Goal: Transaction & Acquisition: Purchase product/service

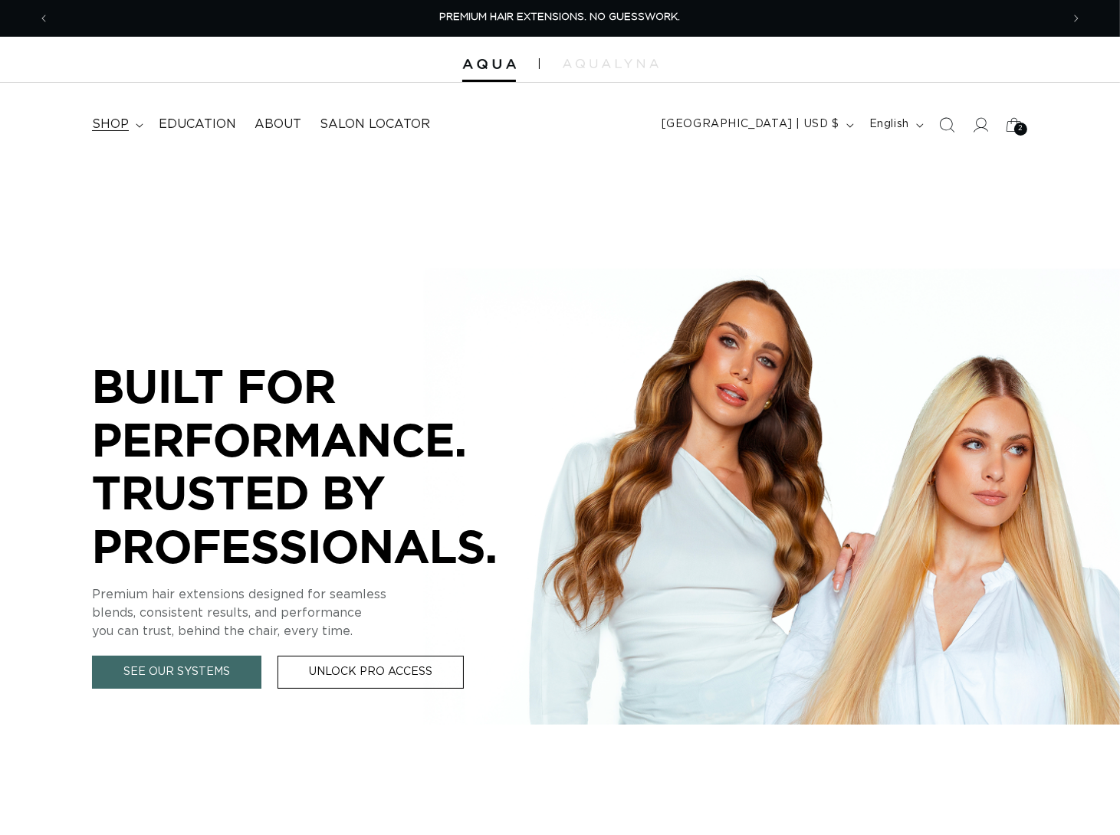
click at [136, 123] on summary "shop" at bounding box center [116, 124] width 67 height 34
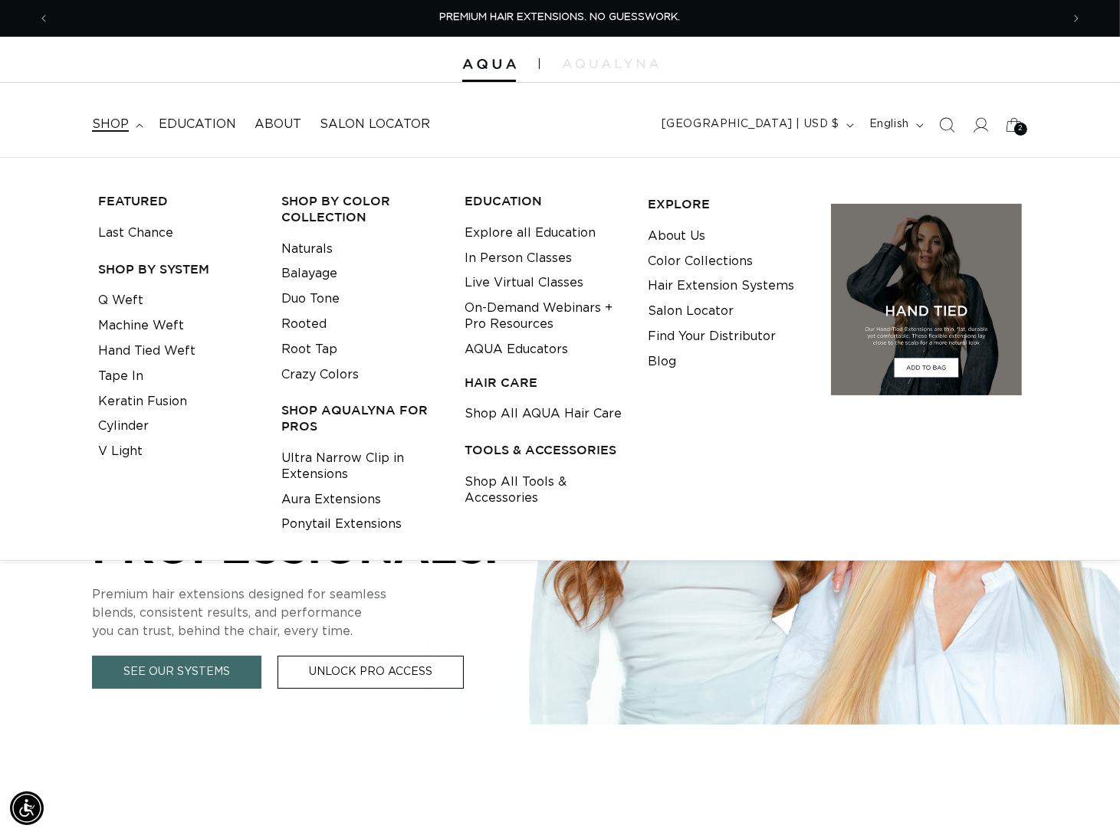
click at [283, 251] on div "Shop by Color Collection Naturals Balayage Duo Tone Rooted Root Tap Crazy Colors" at bounding box center [361, 359] width 172 height 356
click at [287, 254] on link "Naturals" at bounding box center [306, 249] width 51 height 25
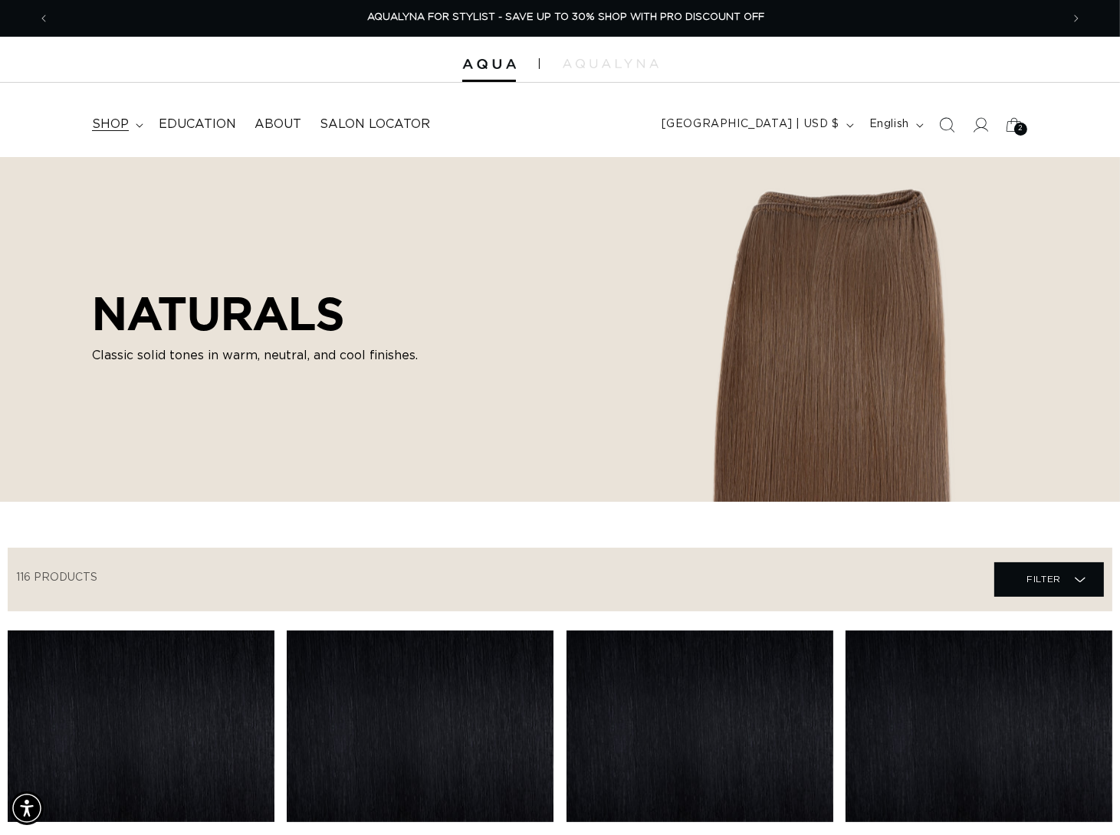
click at [114, 123] on span "shop" at bounding box center [110, 124] width 37 height 16
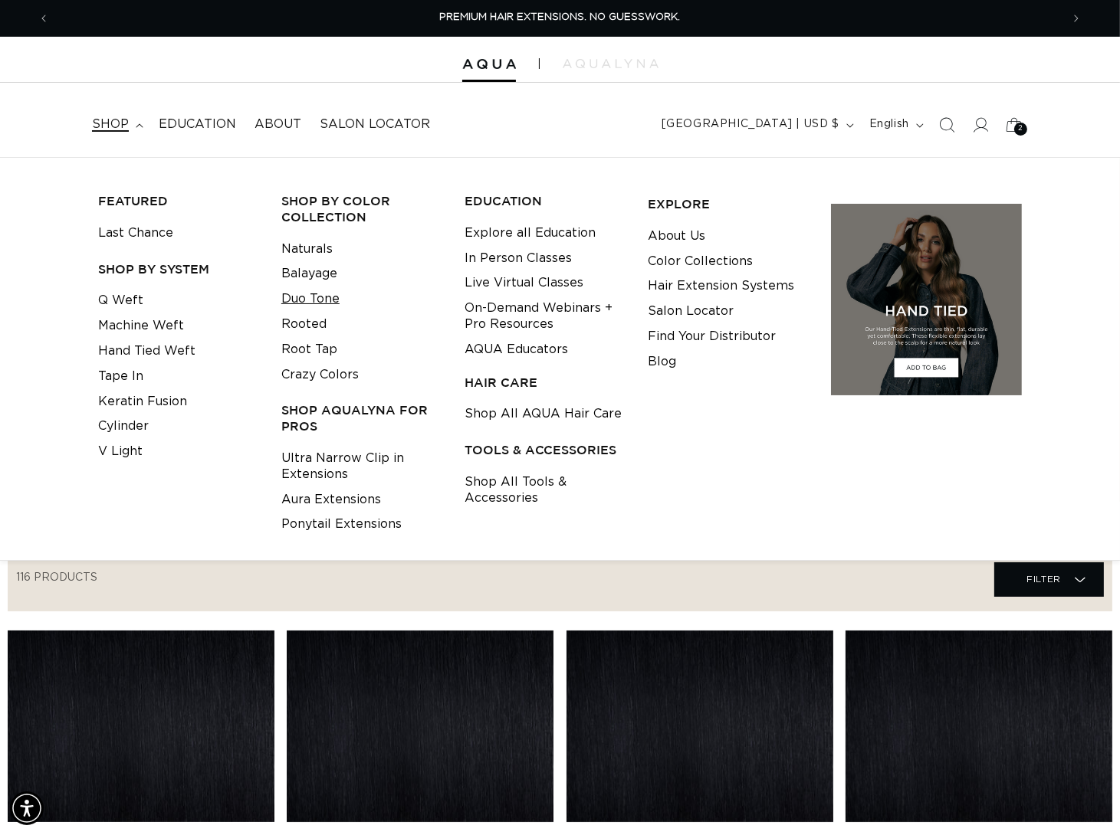
click at [308, 298] on link "Duo Tone" at bounding box center [310, 299] width 58 height 25
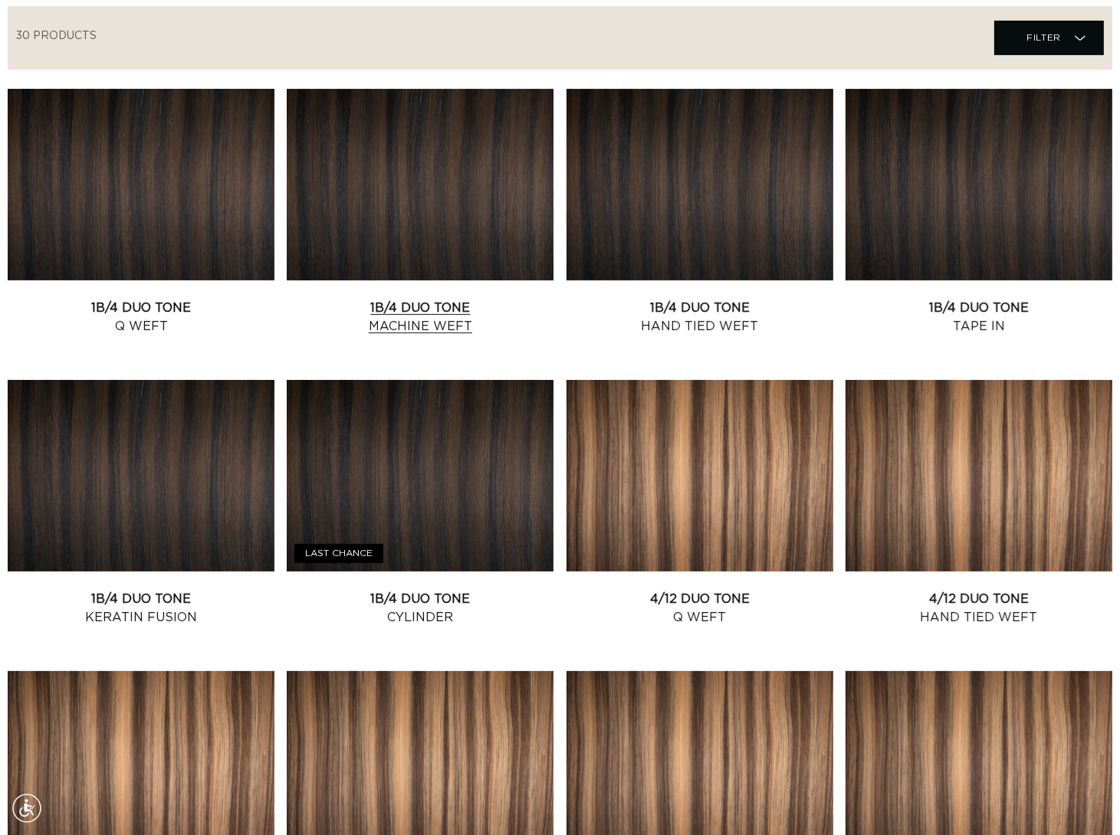
click at [447, 299] on link "1B/4 Duo Tone Machine Weft" at bounding box center [420, 317] width 267 height 37
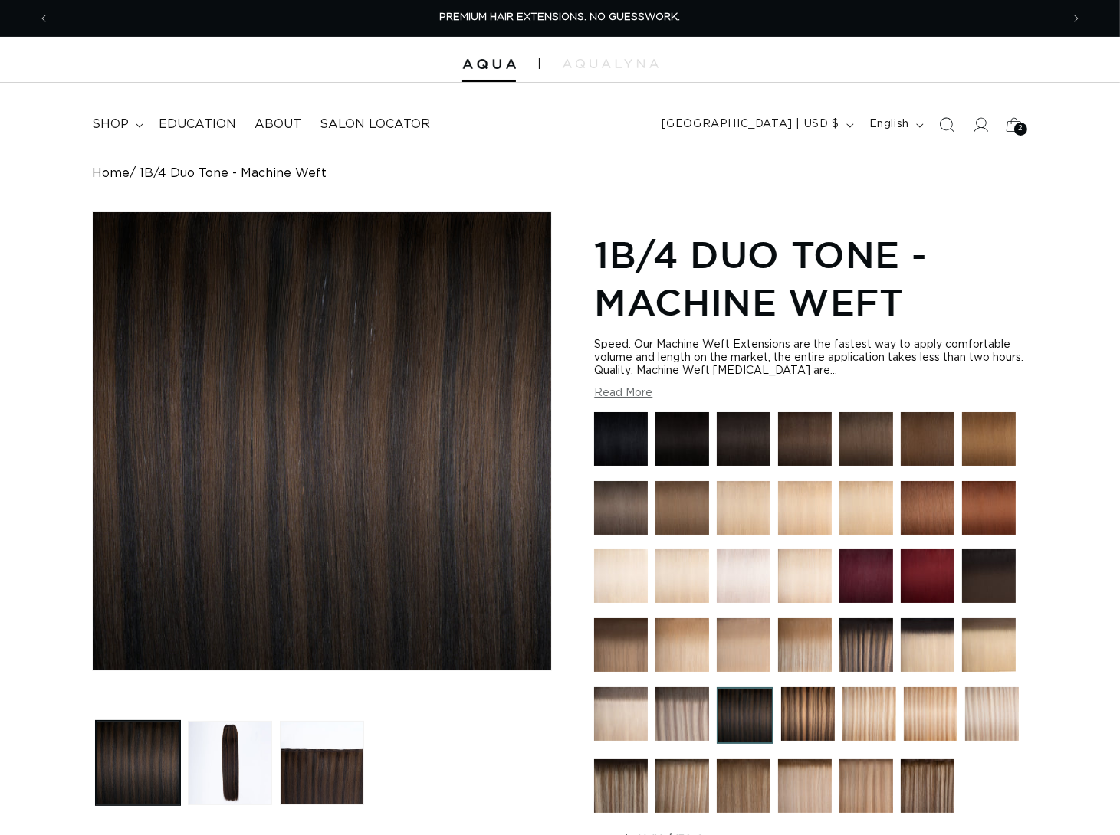
click at [631, 400] on button "Read More" at bounding box center [623, 393] width 58 height 13
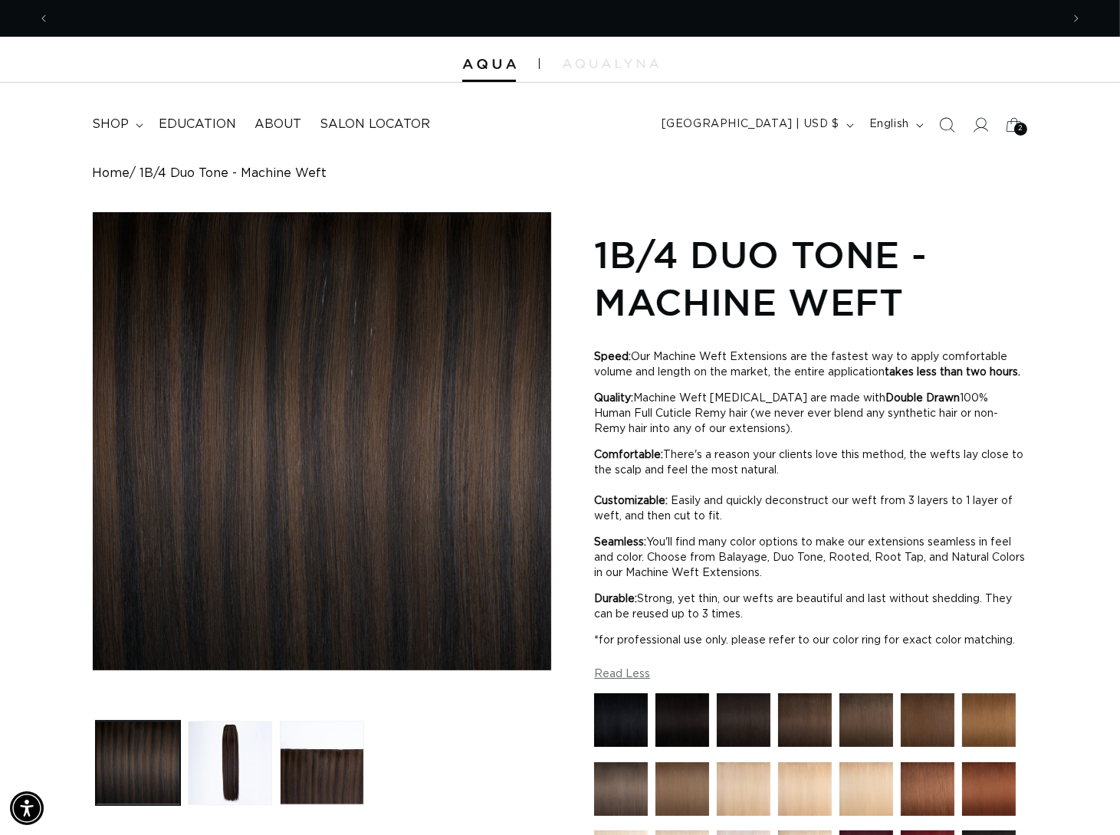
click at [730, 747] on img at bounding box center [744, 721] width 54 height 54
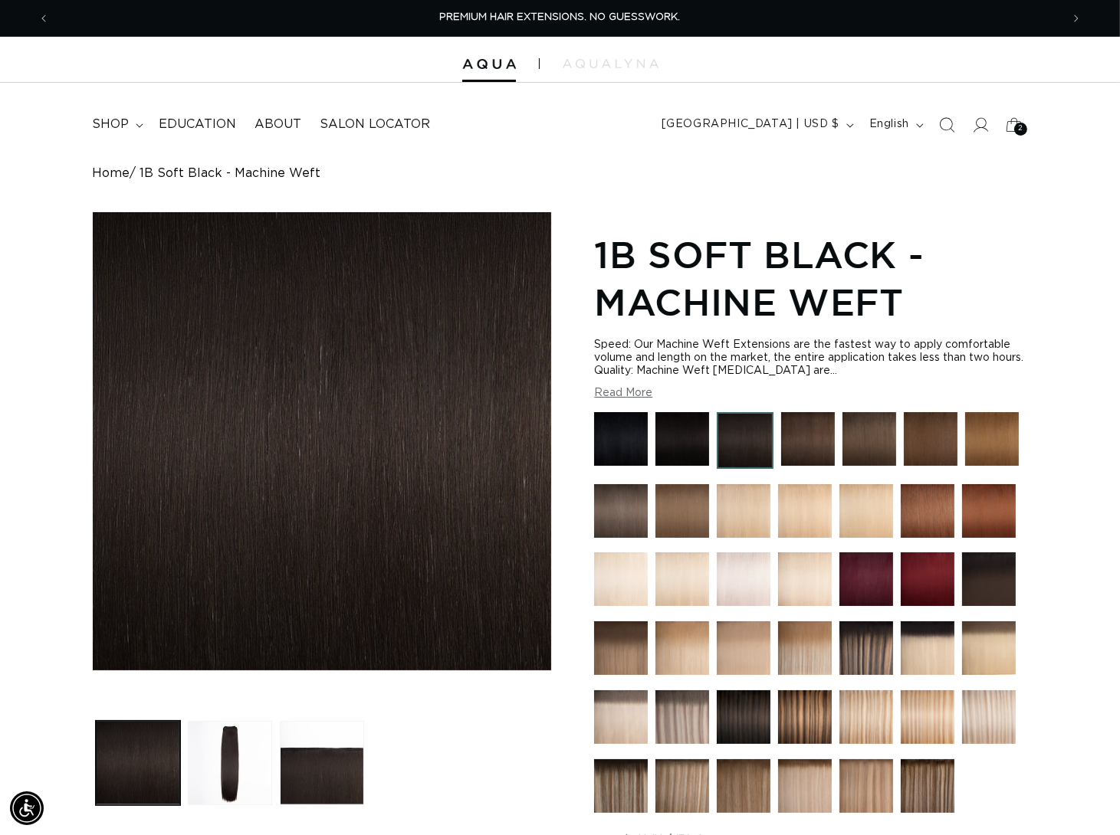
click at [604, 400] on button "Read More" at bounding box center [623, 393] width 58 height 13
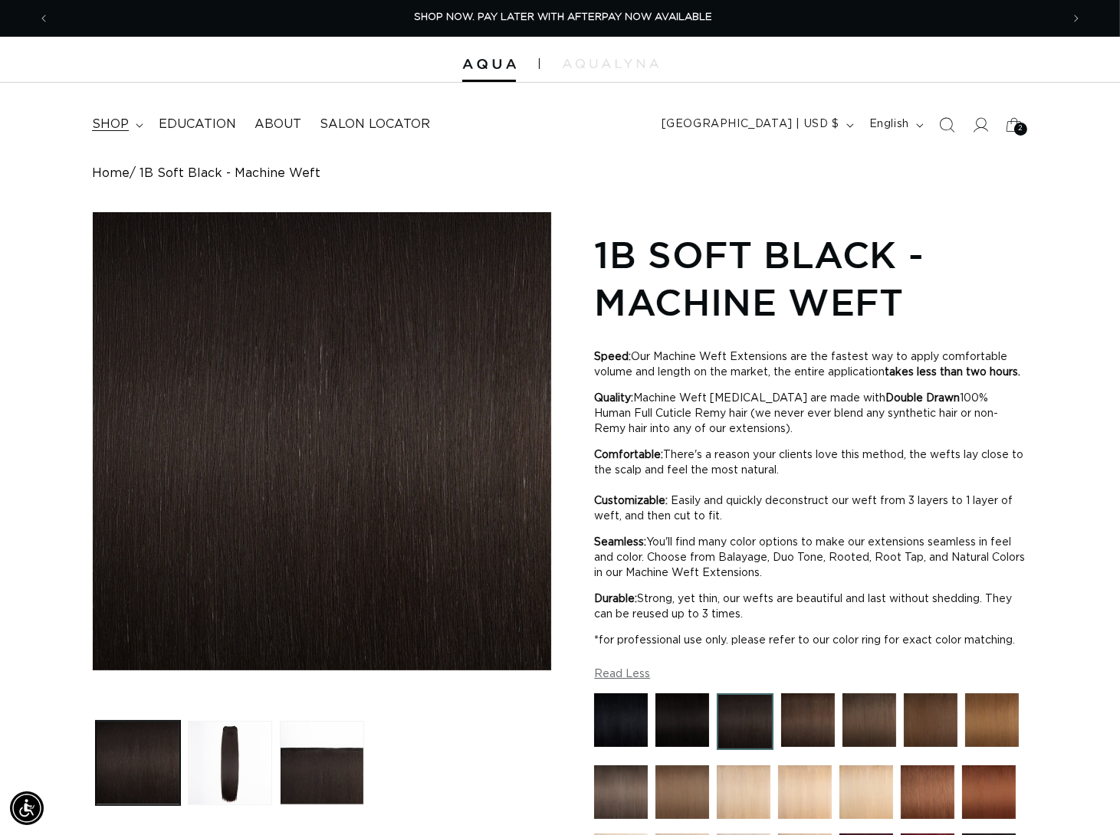
click at [113, 122] on span "shop" at bounding box center [110, 124] width 37 height 16
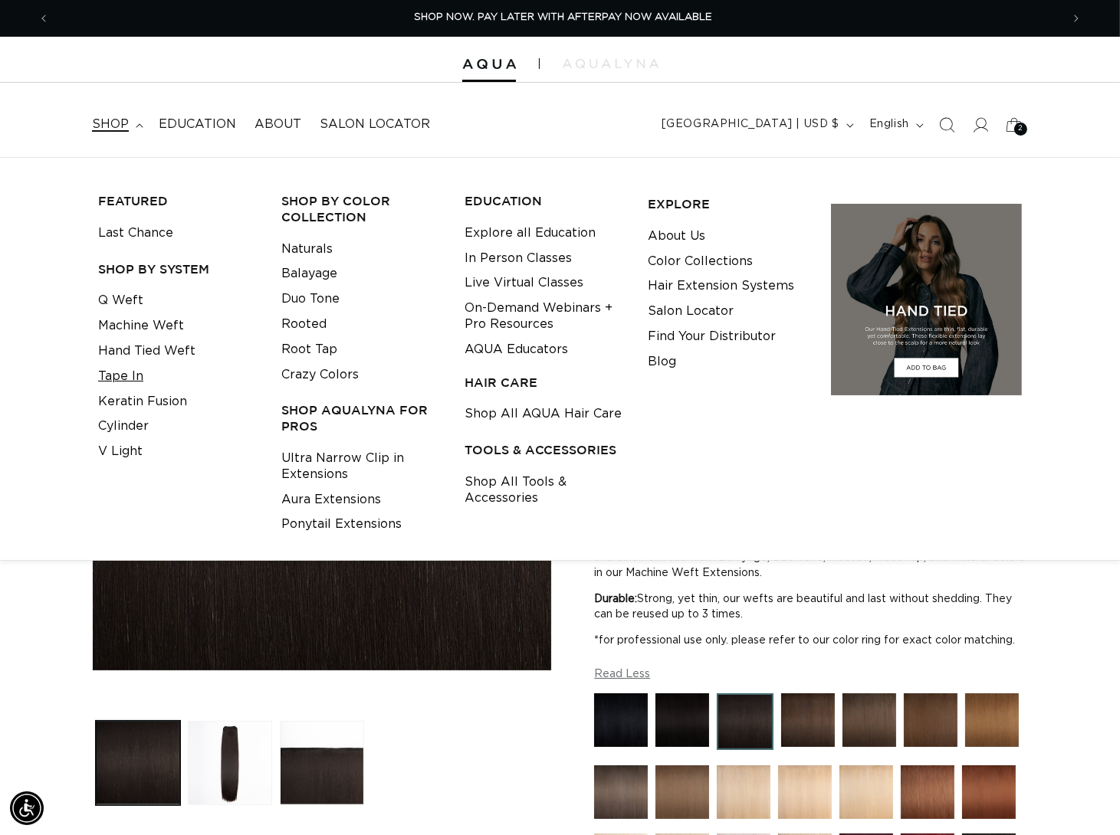
click at [116, 384] on link "Tape In" at bounding box center [120, 376] width 45 height 25
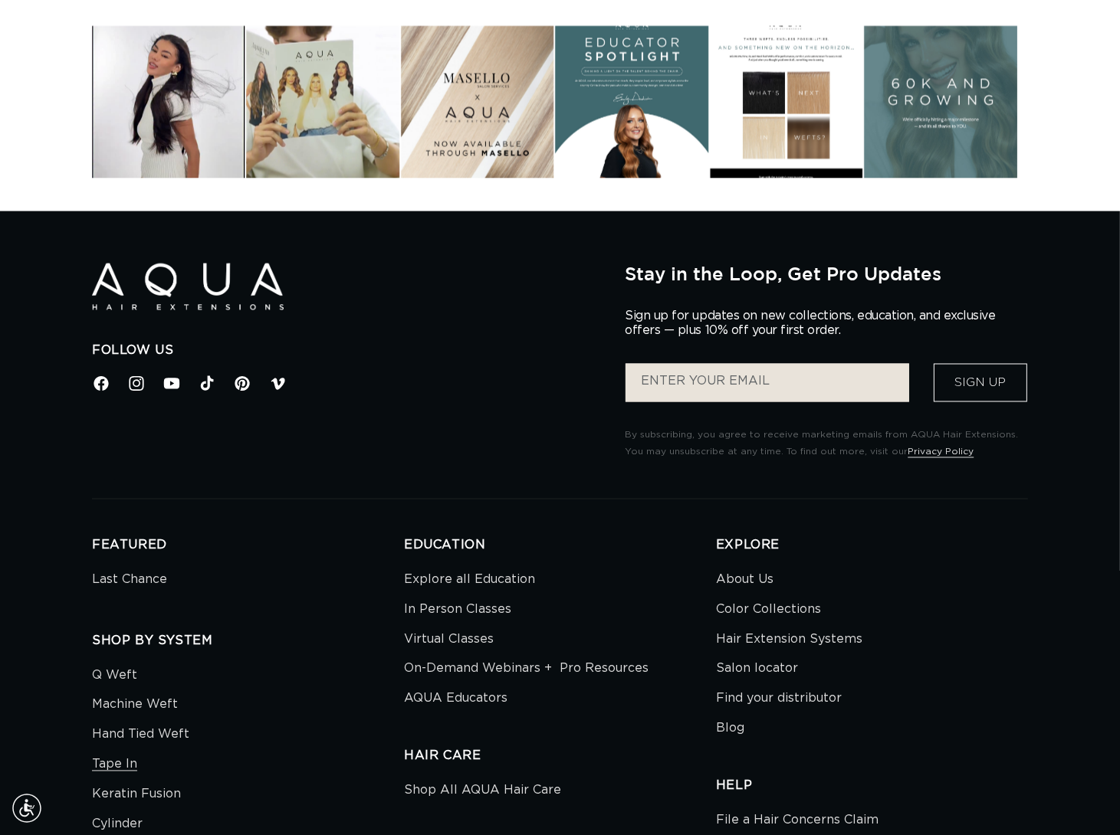
scroll to position [1387, 0]
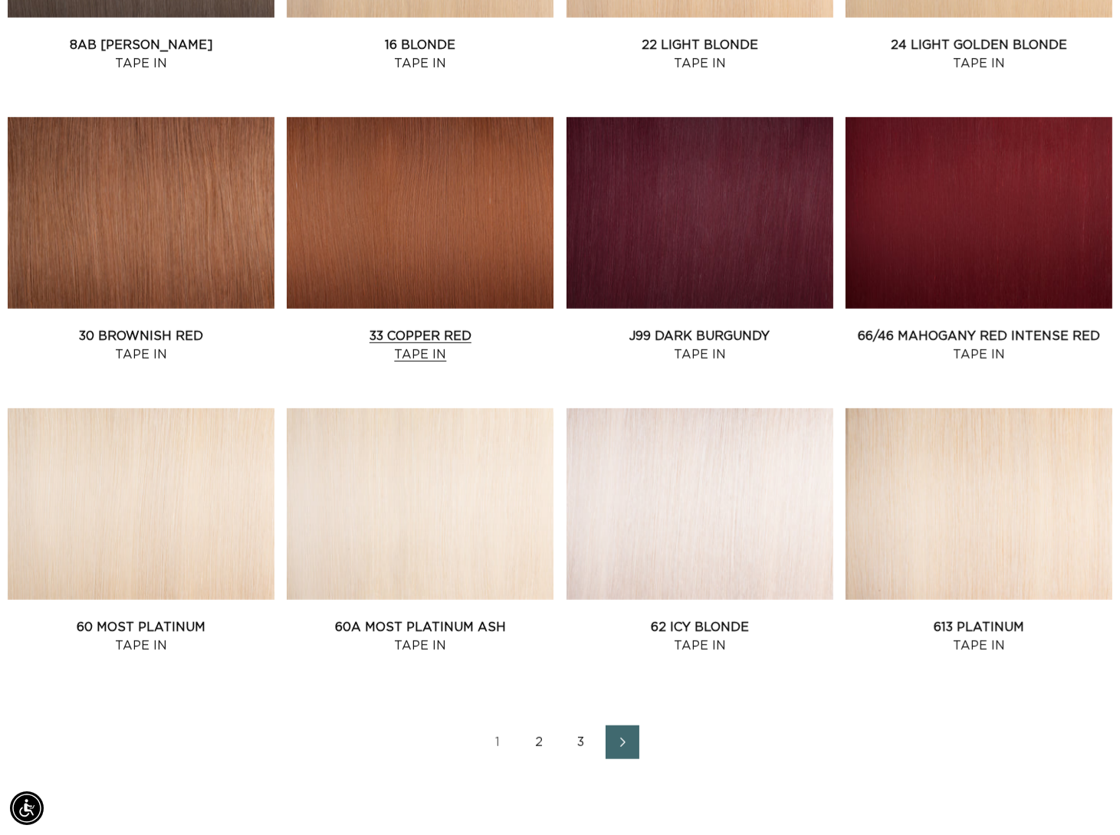
click at [367, 327] on link "33 Copper Red Tape In" at bounding box center [420, 345] width 267 height 37
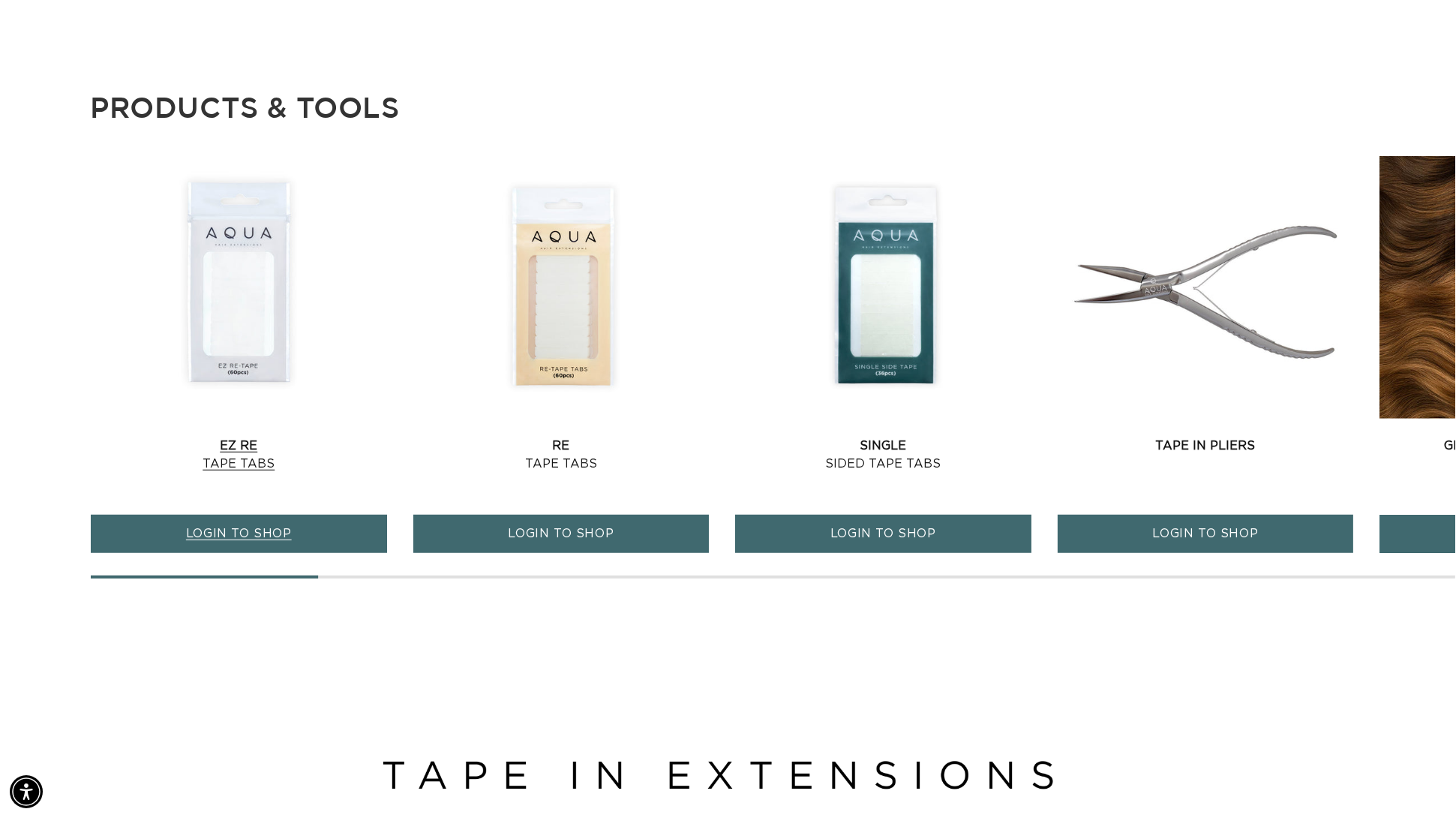
scroll to position [0, 2694]
click at [595, 579] on div at bounding box center [774, 577] width 1365 height 3
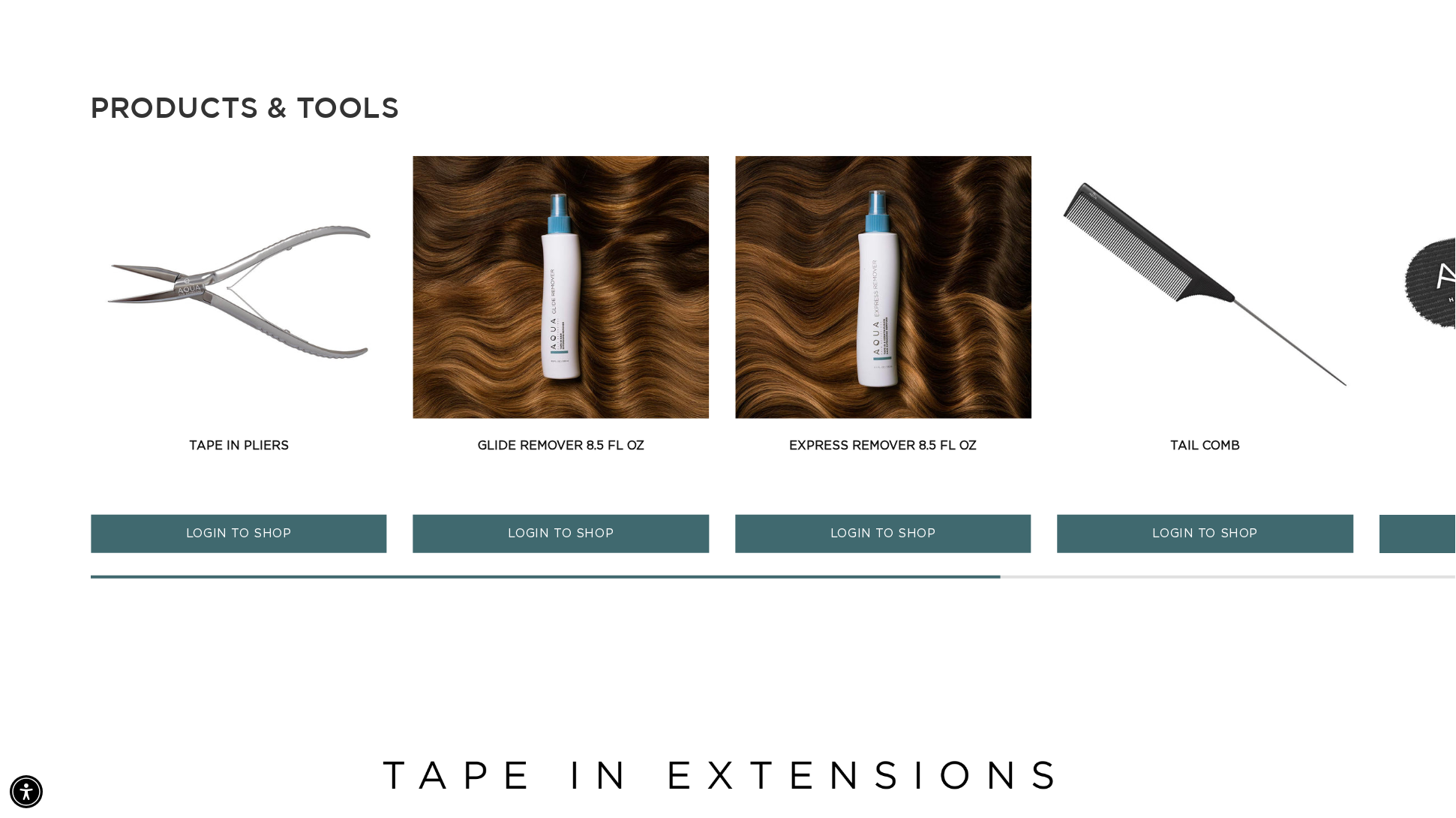
scroll to position [0, 1347]
click at [112, 601] on main "Home 33 Copper Red - Tape In Skip to product information Open media 1 in modal …" at bounding box center [728, 708] width 1456 height 4564
click at [111, 579] on span at bounding box center [546, 577] width 911 height 3
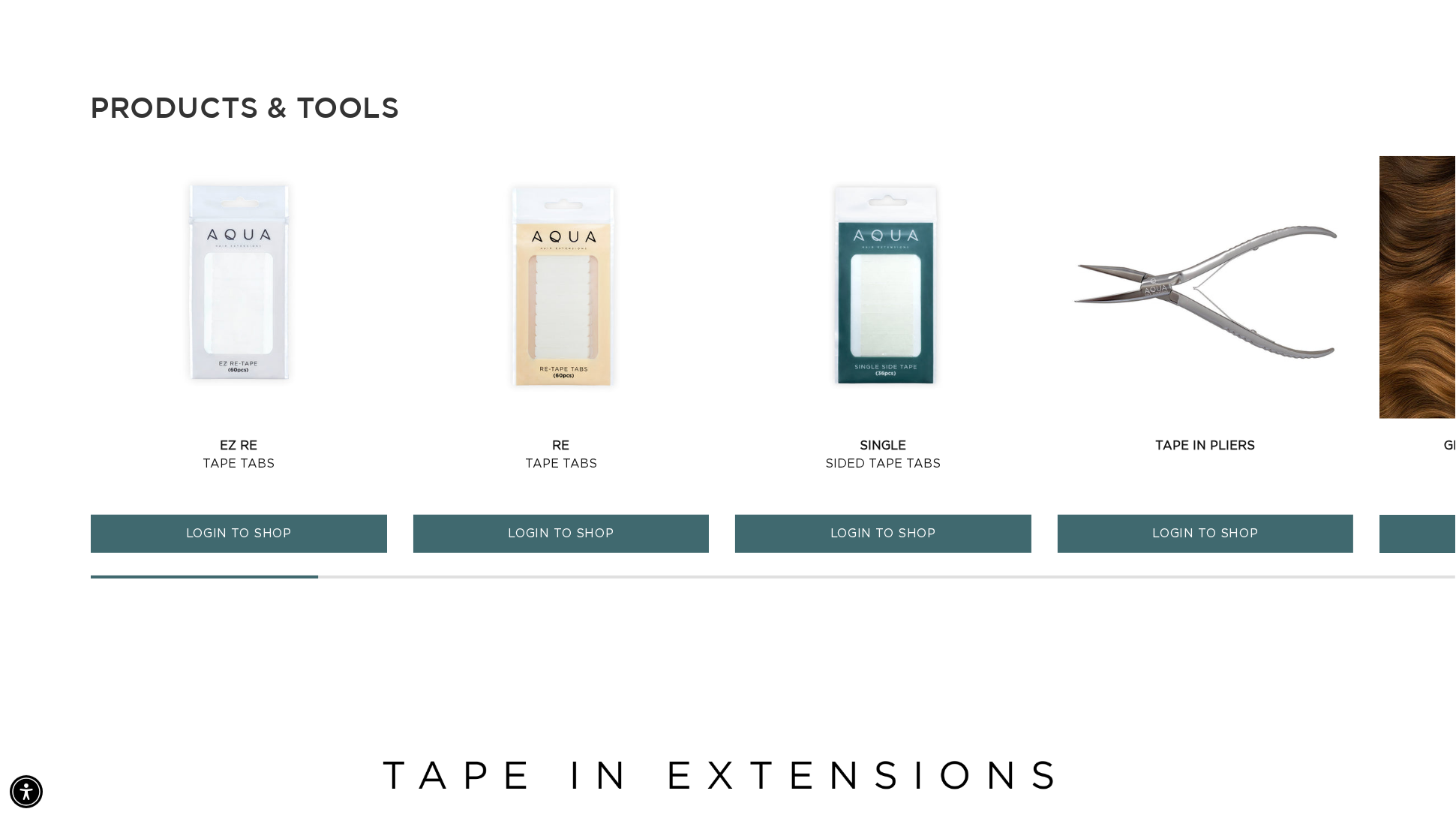
scroll to position [0, 0]
click at [411, 576] on div "EZ Re-Tape Tabs EZ Re Tape Tabs LOGIN TO SHOP Re-Tape Tabs Re" at bounding box center [774, 365] width 1365 height 419
click at [439, 601] on main "Home 33 Copper Red - Tape In Skip to product information Open media 1 in modal …" at bounding box center [728, 708] width 1456 height 4564
click at [446, 576] on div "Re-Tape Tabs Re Tape Tabs LOGIN TO SHOP" at bounding box center [561, 365] width 297 height 419
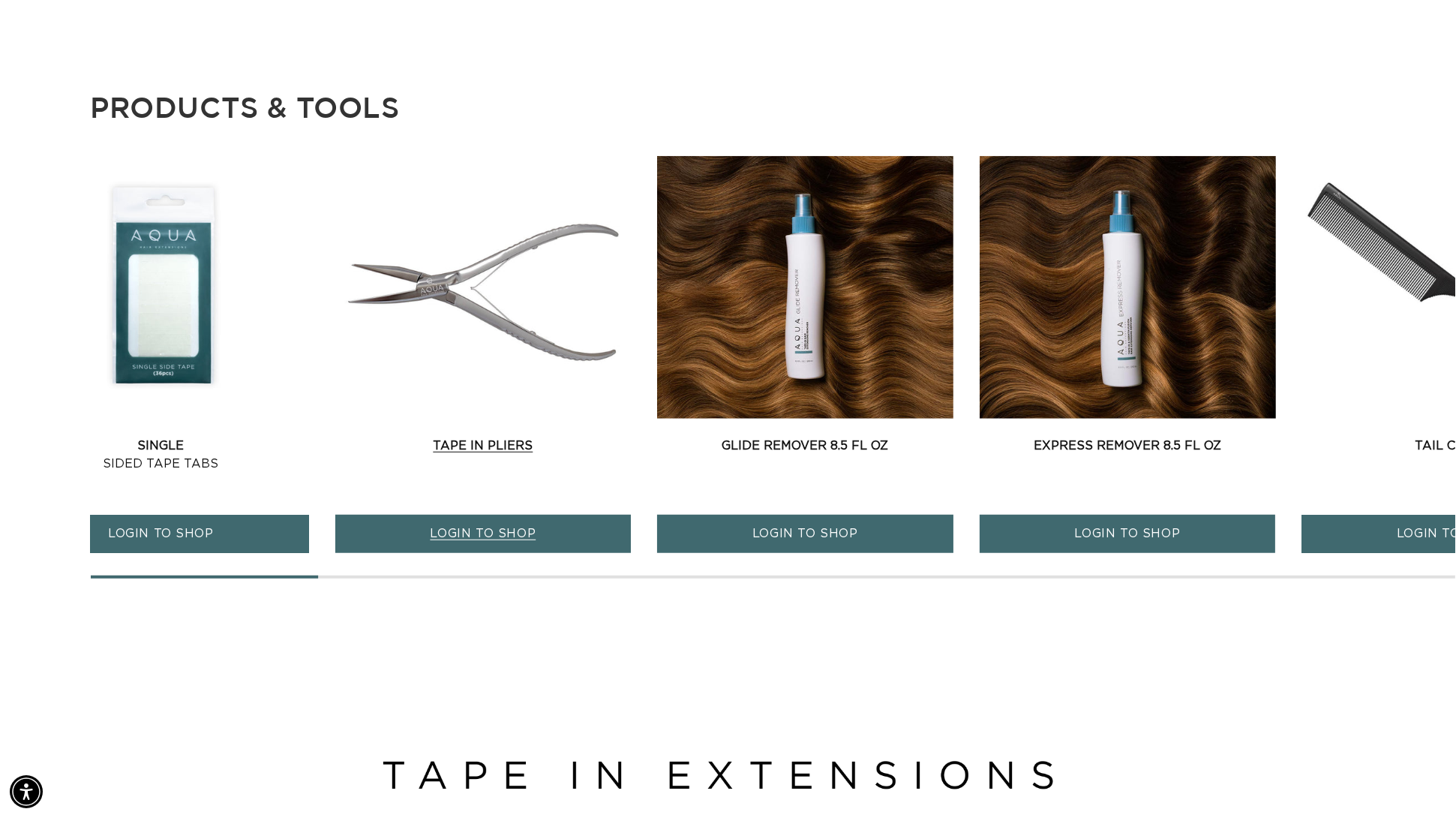
scroll to position [0, 2694]
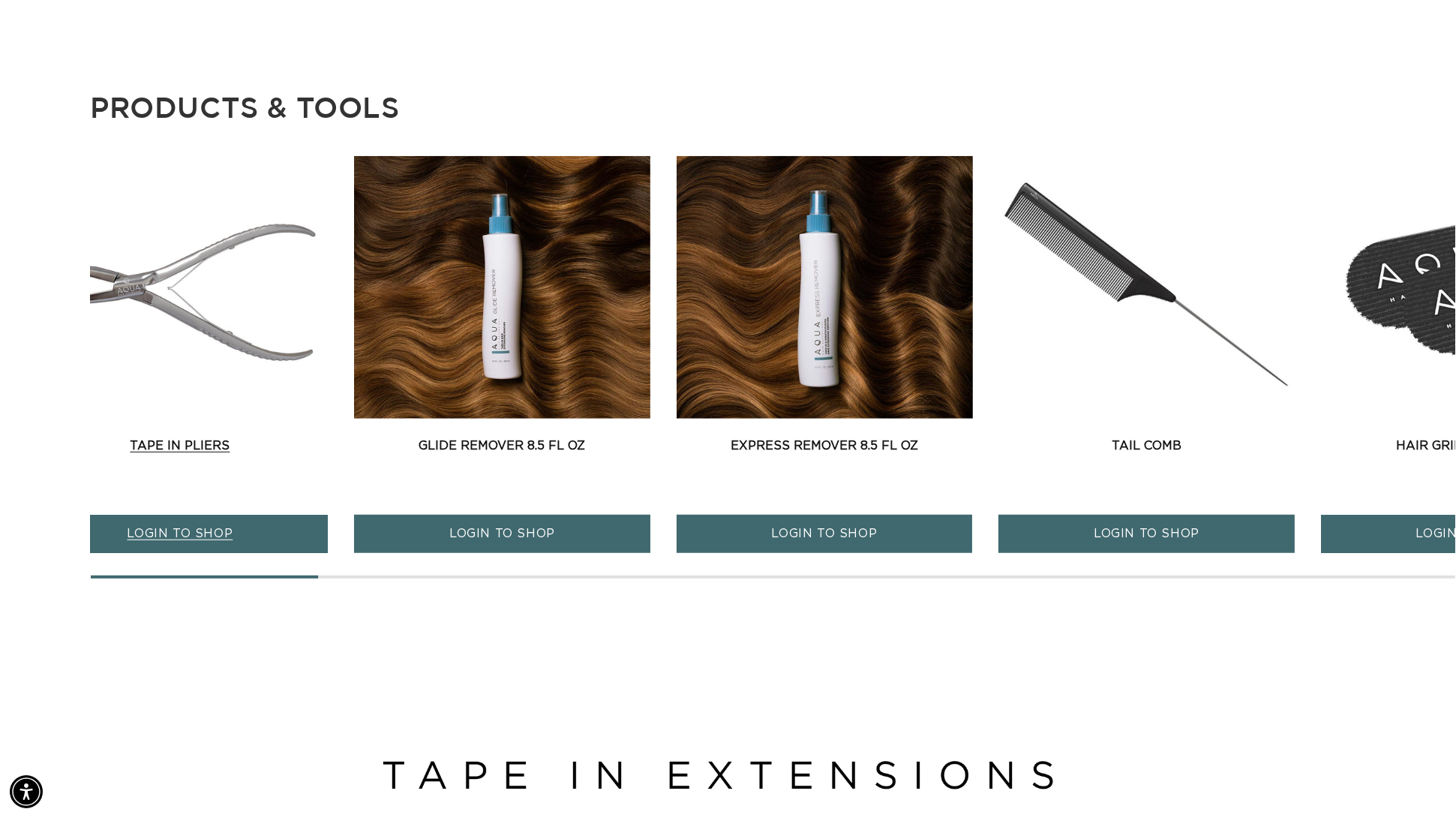
click at [291, 437] on link "Tape In Pliers" at bounding box center [180, 446] width 297 height 18
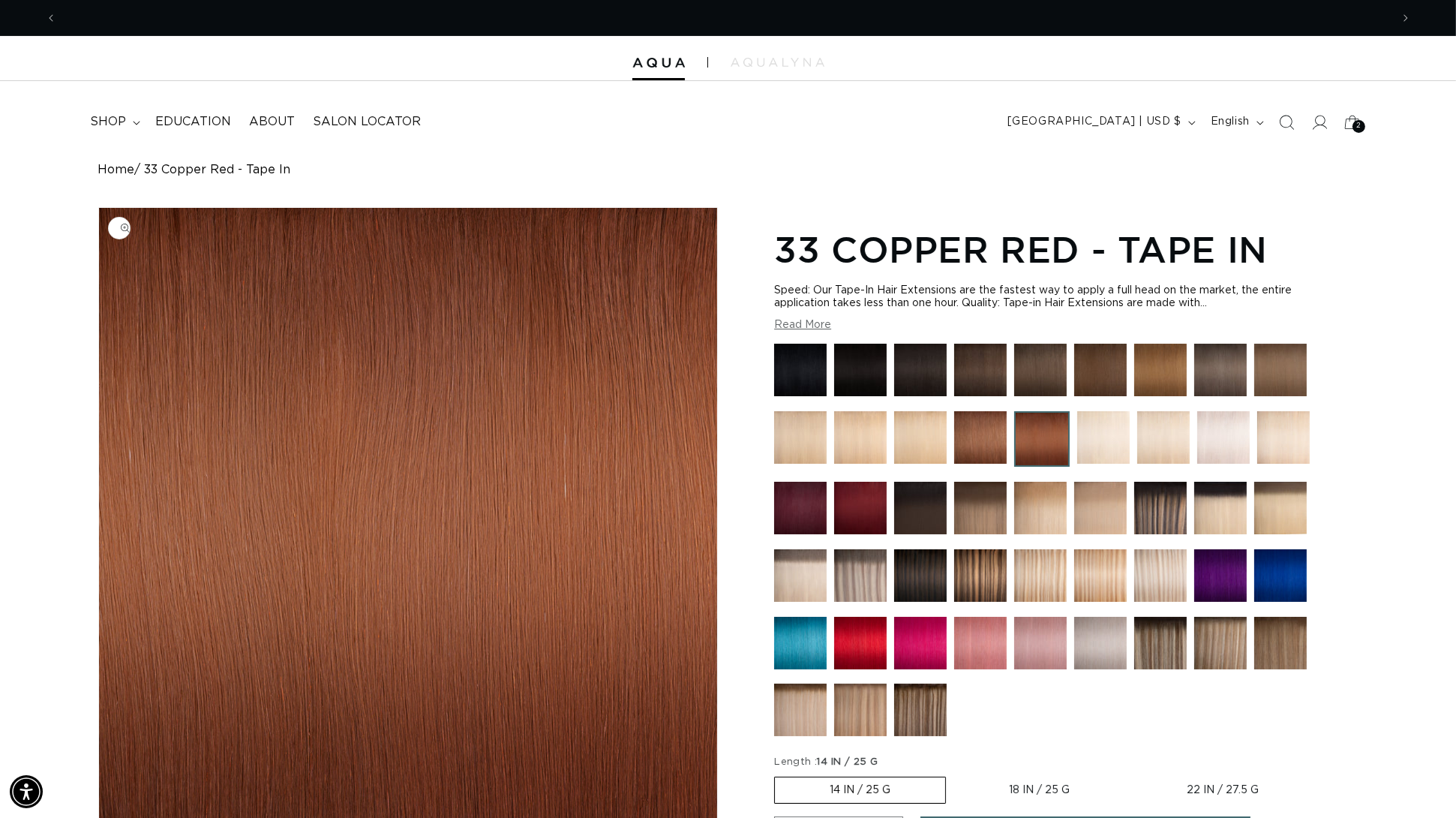
scroll to position [0, 1347]
drag, startPoint x: 1277, startPoint y: 252, endPoint x: 1298, endPoint y: 249, distance: 21.2
click at [1096, 249] on h1 "33 Copper Red - Tape In" at bounding box center [1066, 250] width 584 height 47
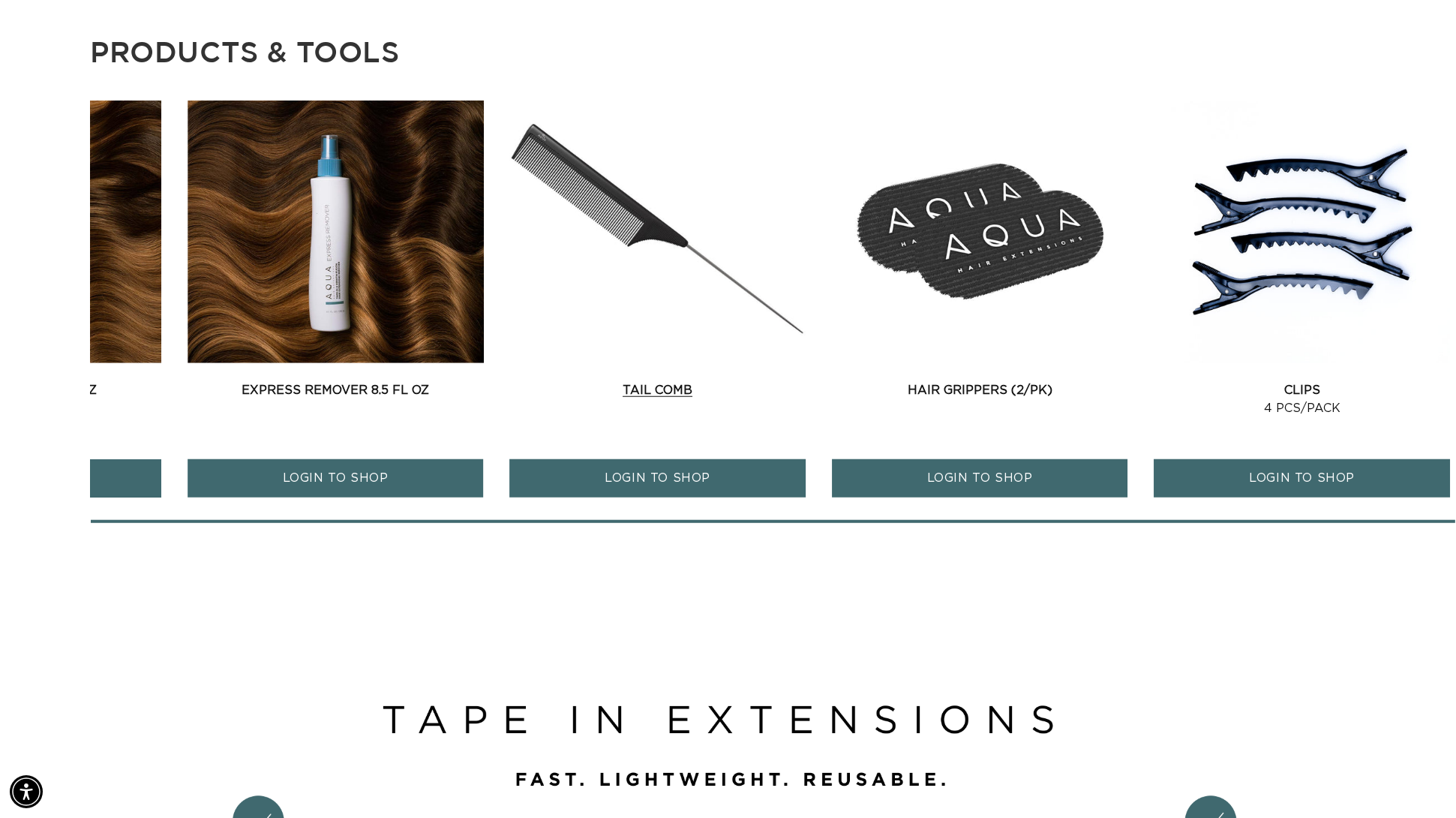
scroll to position [1634, 0]
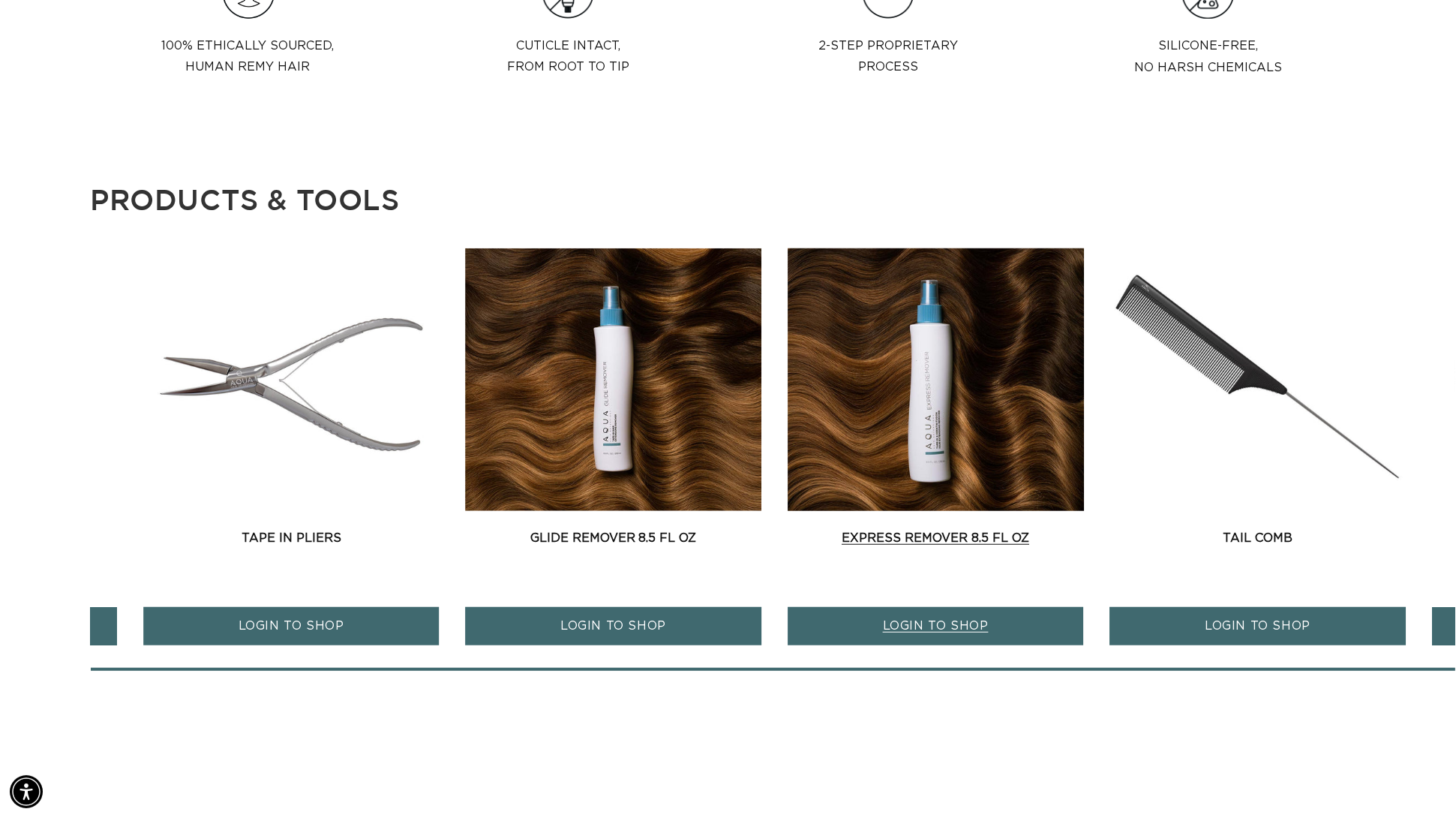
click at [983, 529] on link "Express Remover 8.5 fl oz" at bounding box center [936, 538] width 297 height 18
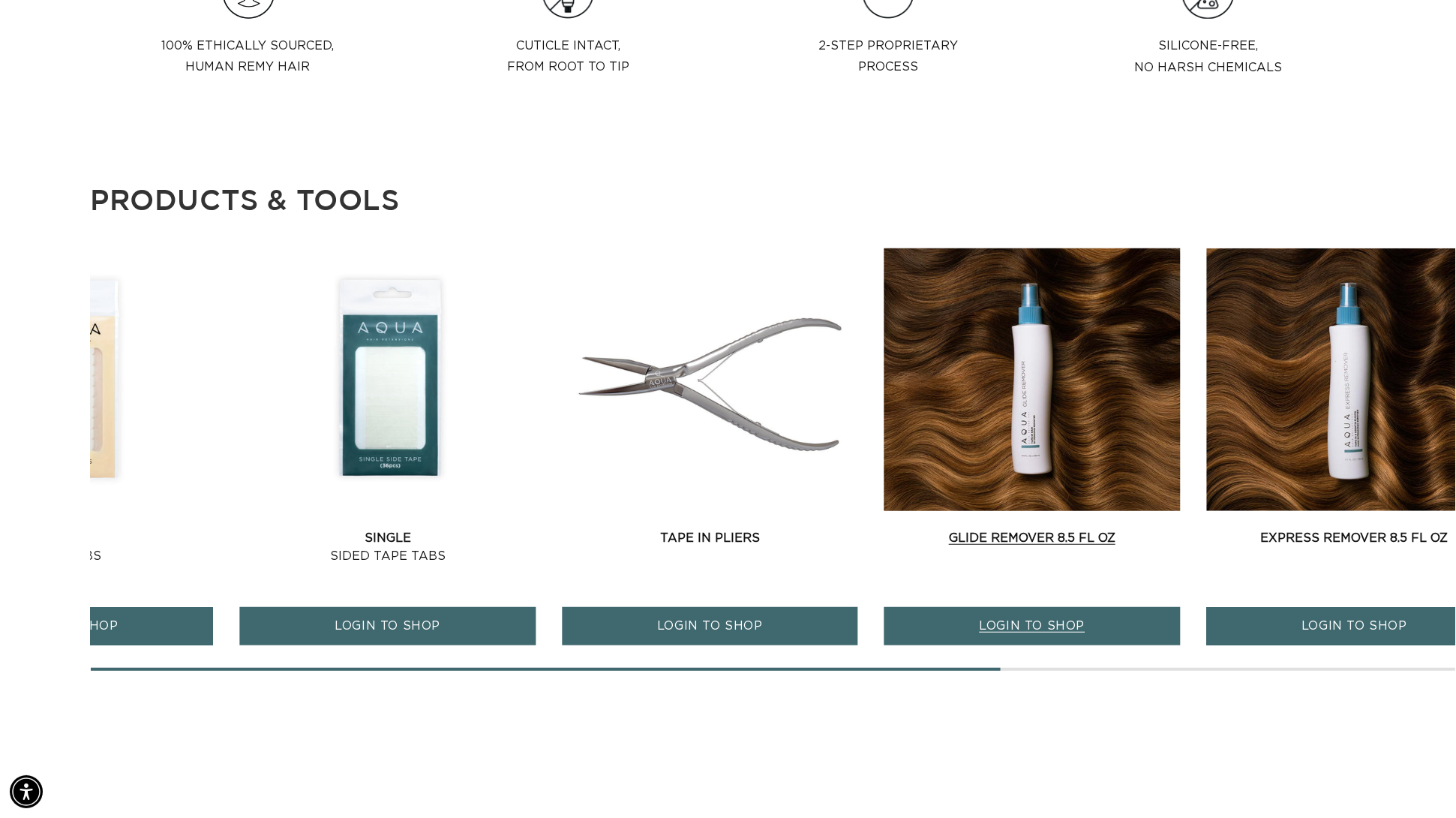
scroll to position [0, 1347]
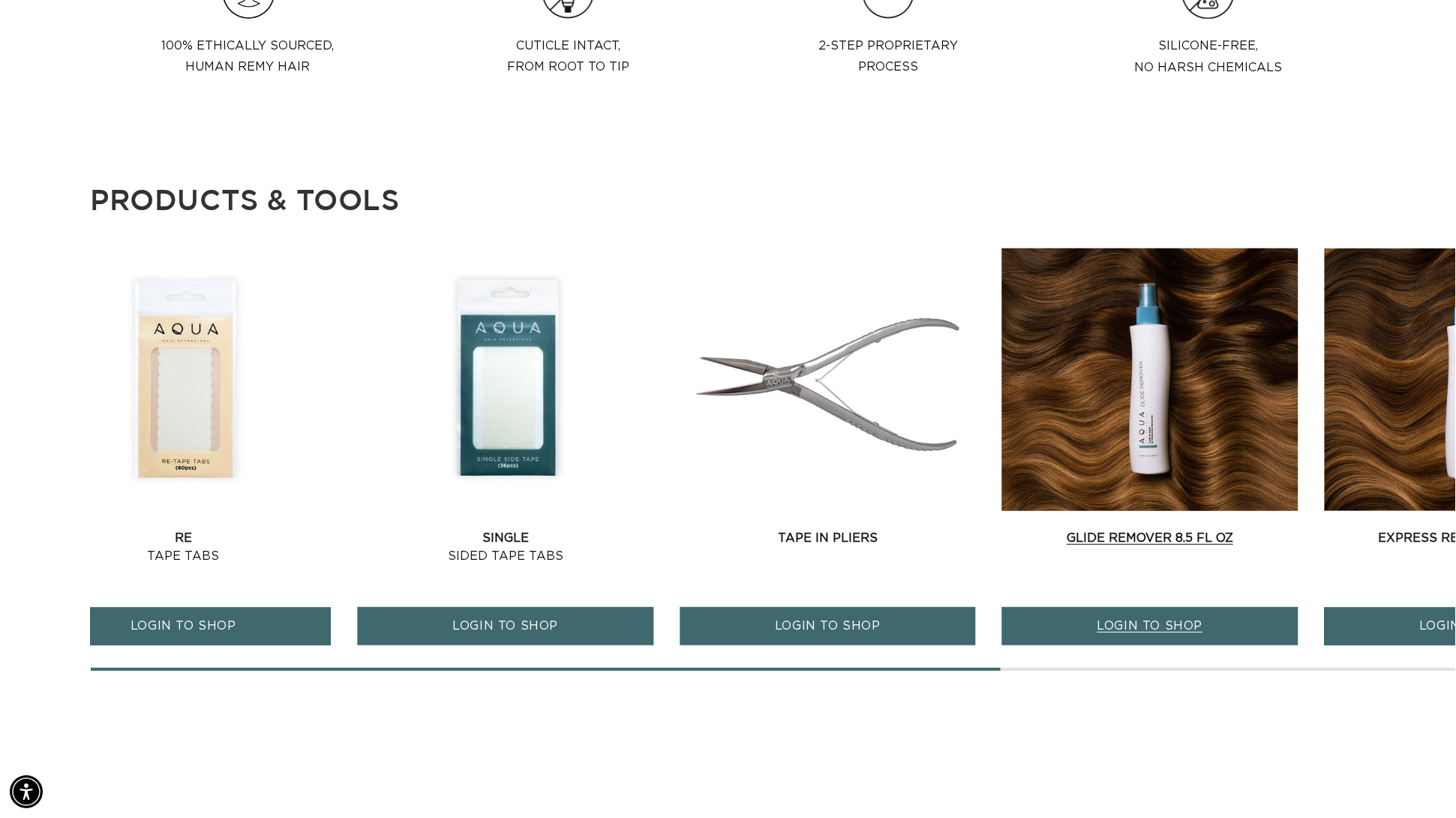
click at [1081, 529] on link "Glide Remover 8.5 fl oz" at bounding box center [1151, 538] width 297 height 18
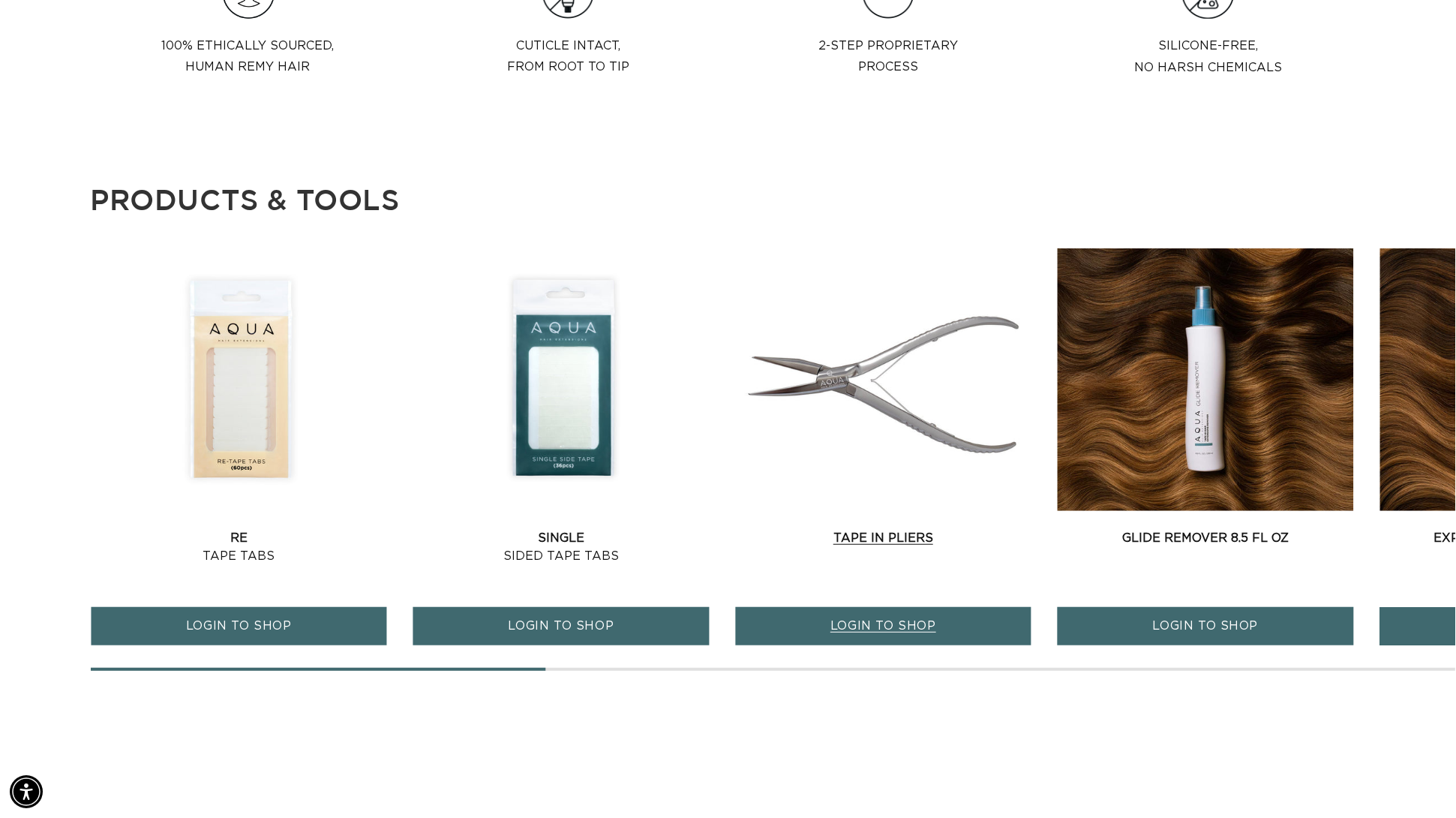
scroll to position [0, 2694]
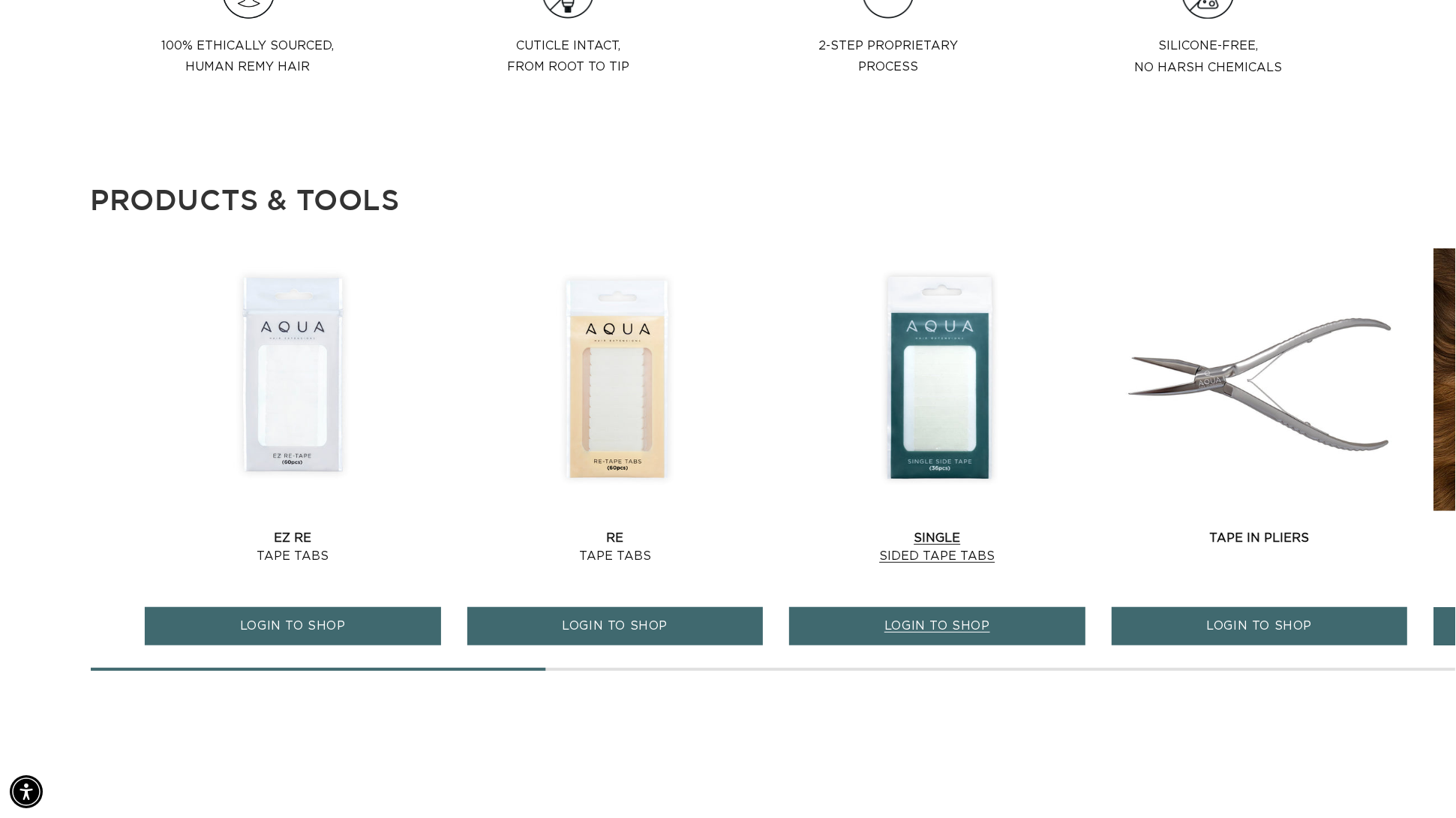
click at [1062, 529] on link "Single Sided Tape Tabs" at bounding box center [937, 547] width 297 height 36
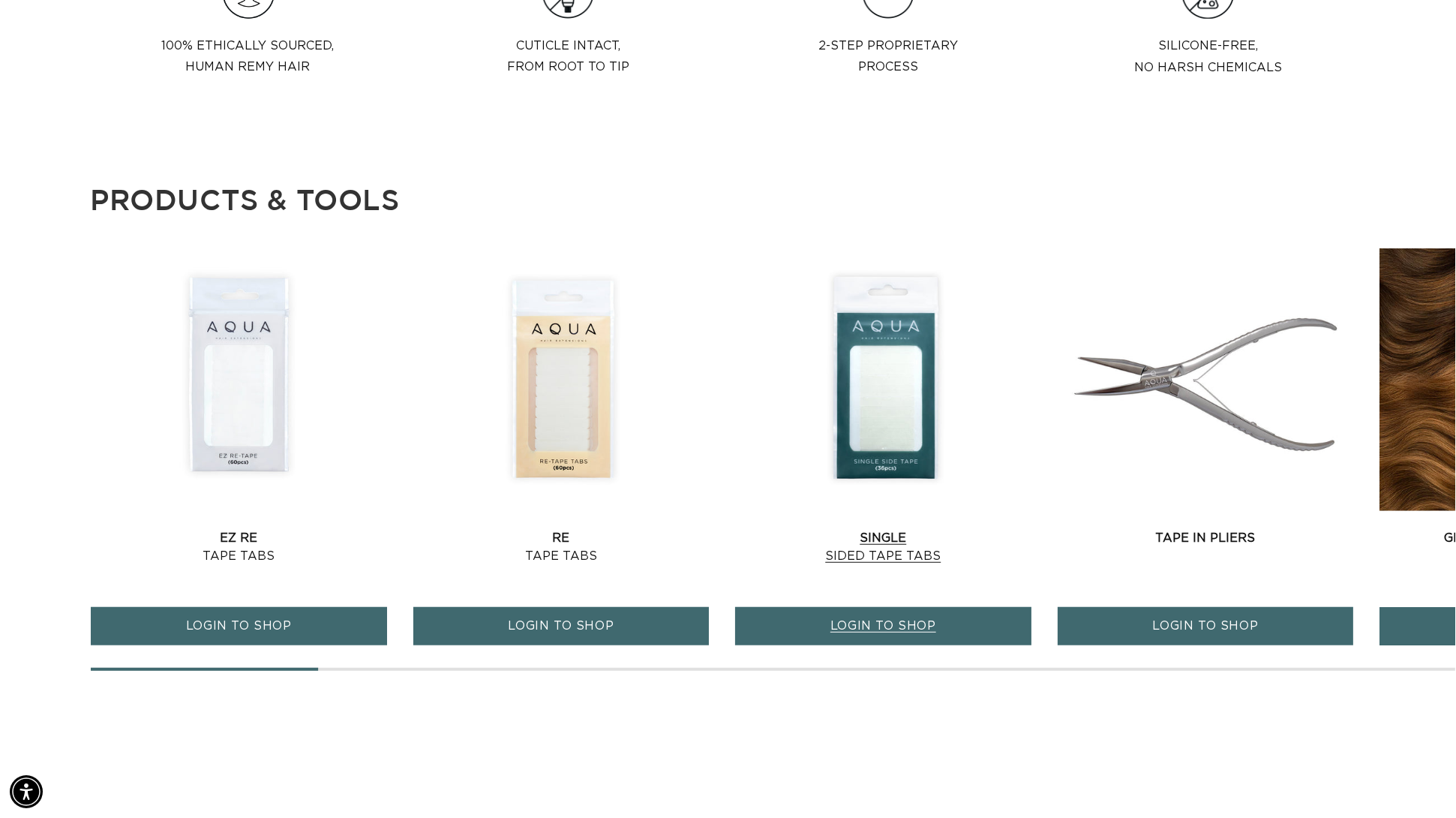
scroll to position [0, 0]
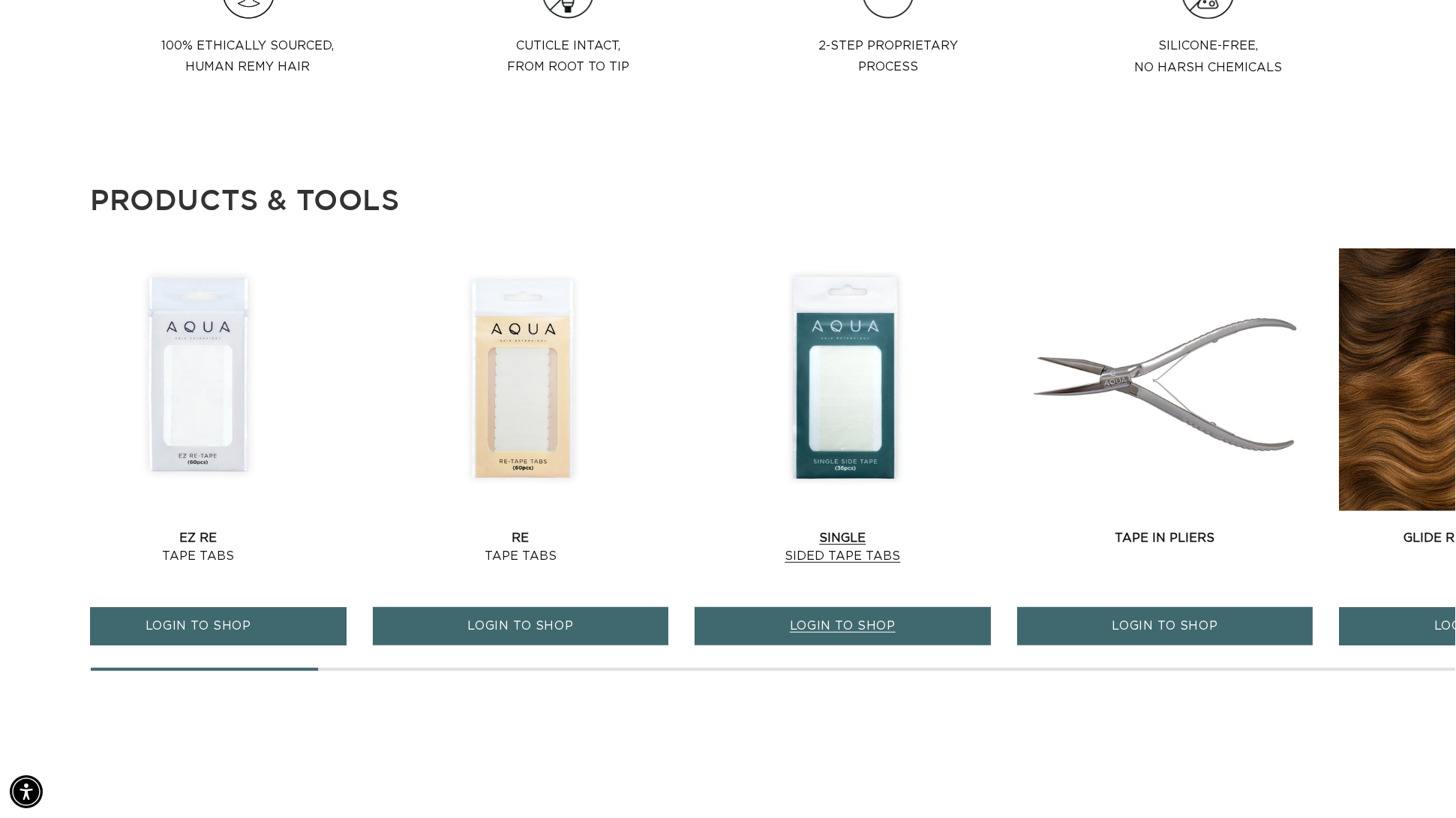
click at [911, 529] on link "Single Sided Tape Tabs" at bounding box center [843, 547] width 297 height 36
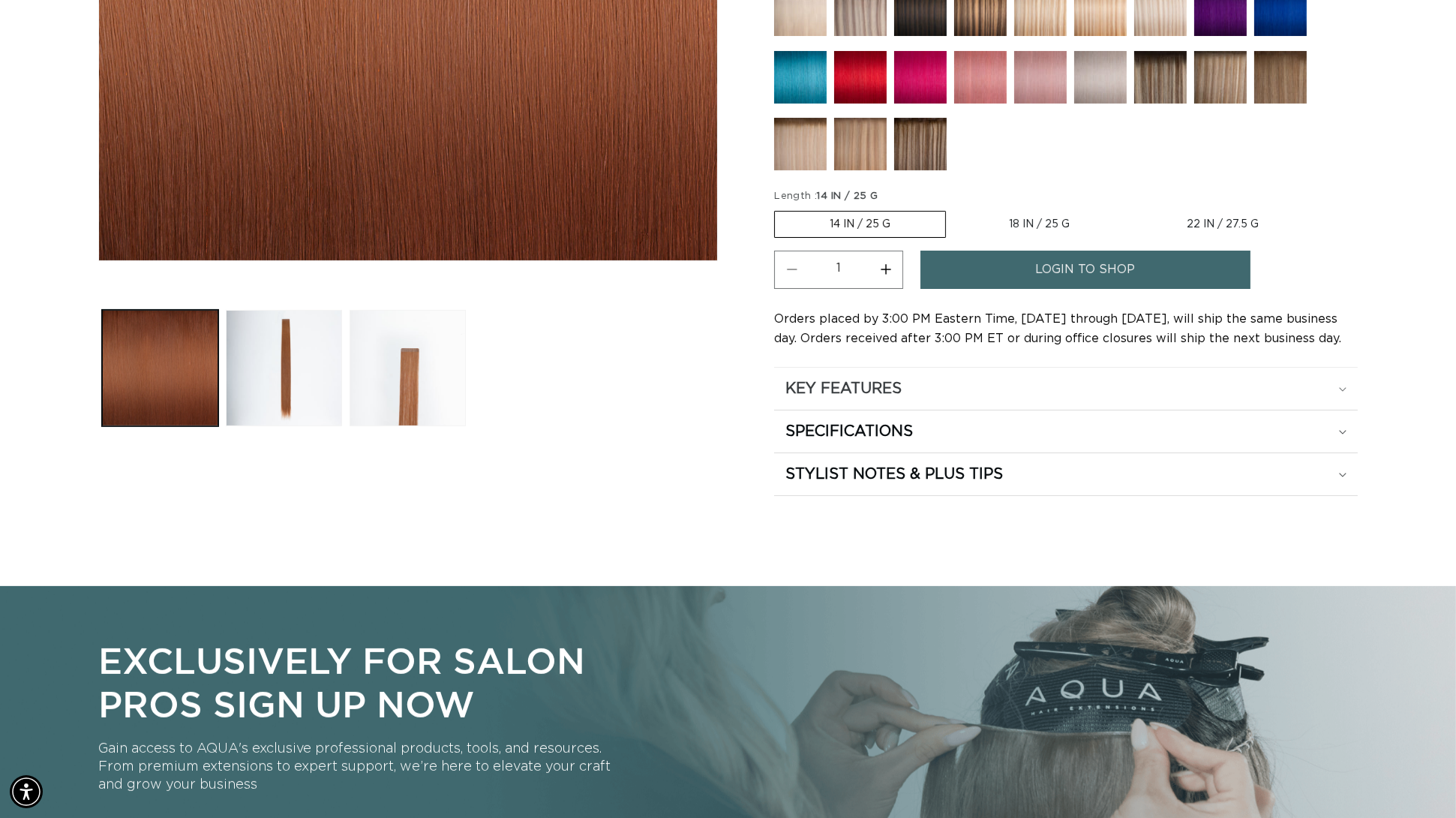
scroll to position [0, 2694]
click at [996, 392] on div "KEY FEATURES" at bounding box center [1065, 389] width 561 height 20
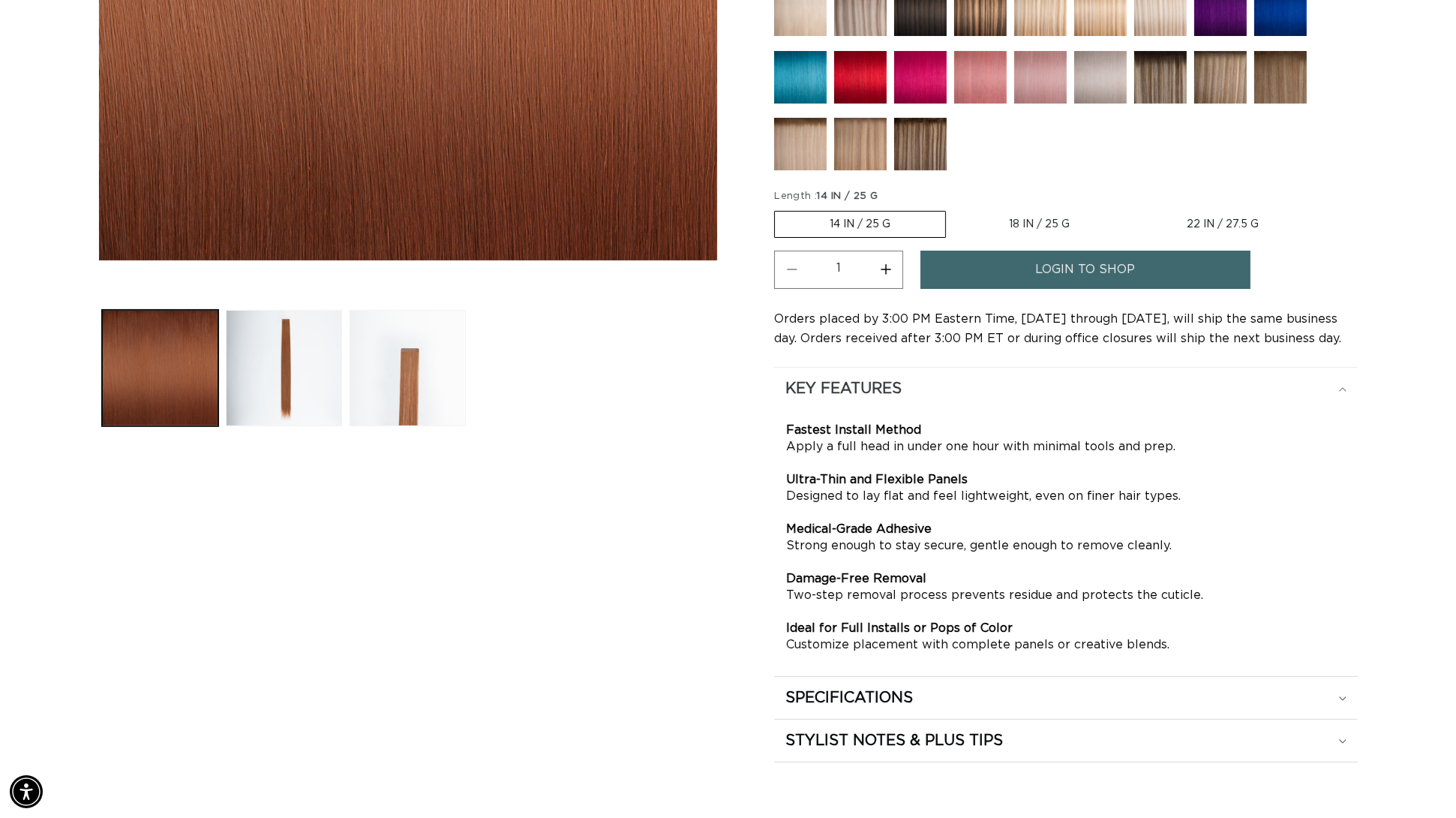
click at [996, 392] on div "KEY FEATURES" at bounding box center [1065, 389] width 561 height 20
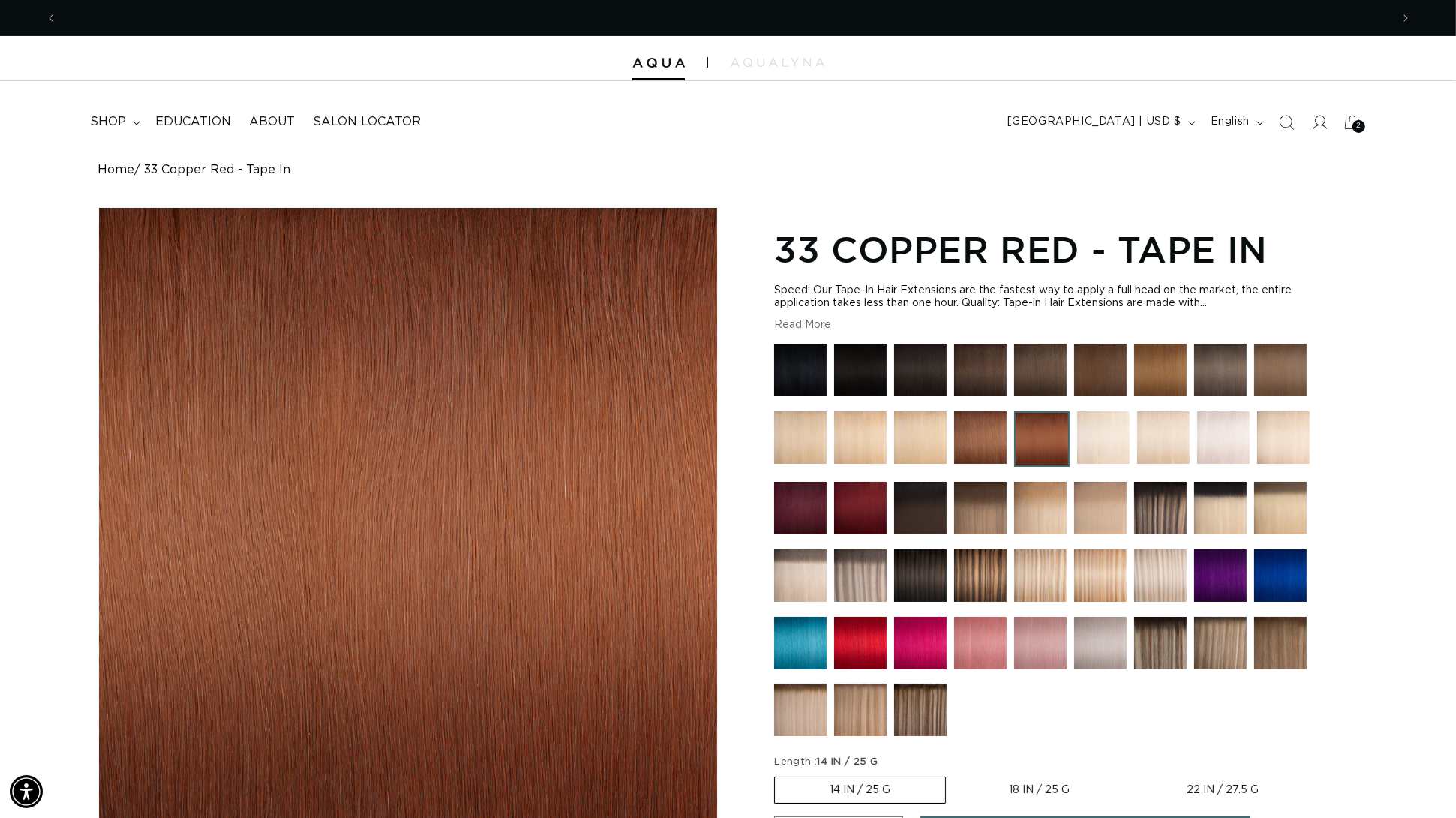
scroll to position [0, 0]
